Goal: Task Accomplishment & Management: Use online tool/utility

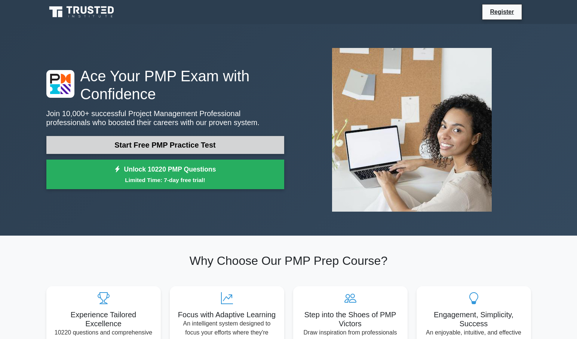
click at [201, 145] on link "Start Free PMP Practice Test" at bounding box center [165, 145] width 238 height 18
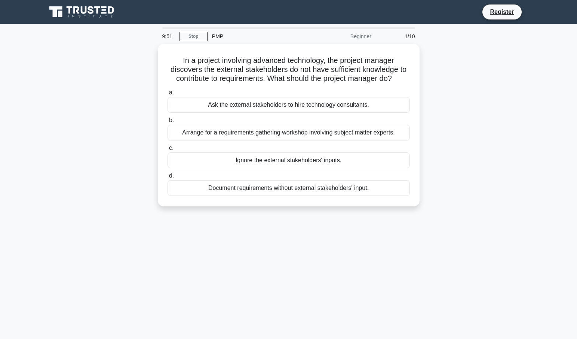
click at [363, 33] on div "Beginner" at bounding box center [343, 36] width 65 height 15
